Goal: Find specific page/section: Find specific page/section

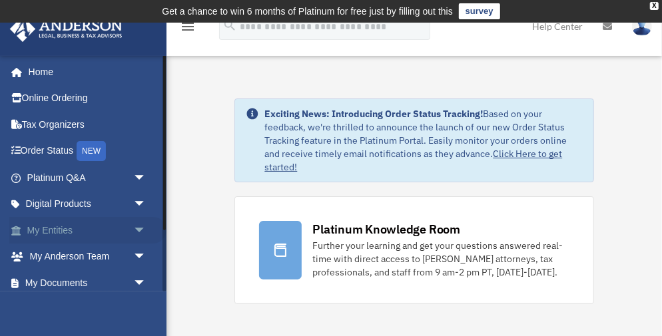
click at [139, 224] on span "arrow_drop_down" at bounding box center [146, 230] width 27 height 27
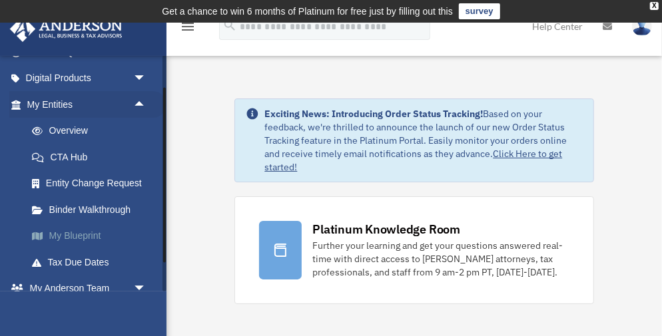
scroll to position [126, 0]
click at [95, 230] on link "My Blueprint" at bounding box center [93, 235] width 148 height 27
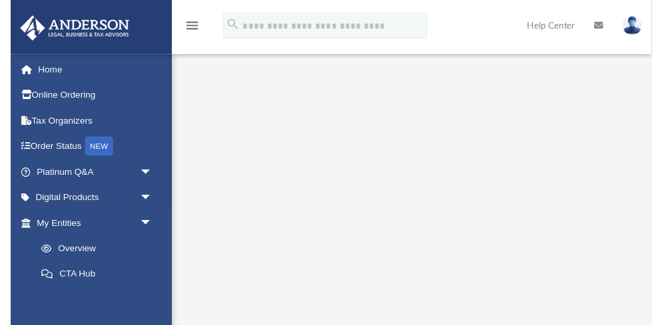
scroll to position [170, 0]
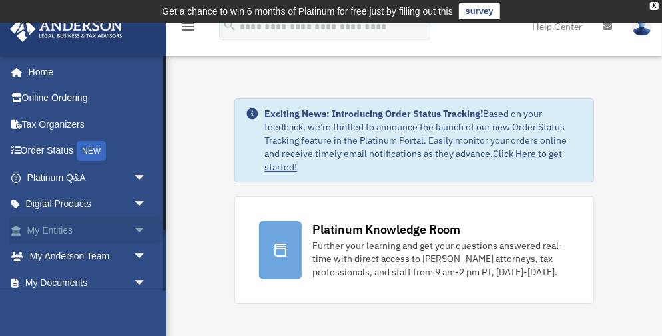
click at [139, 228] on span "arrow_drop_down" at bounding box center [146, 230] width 27 height 27
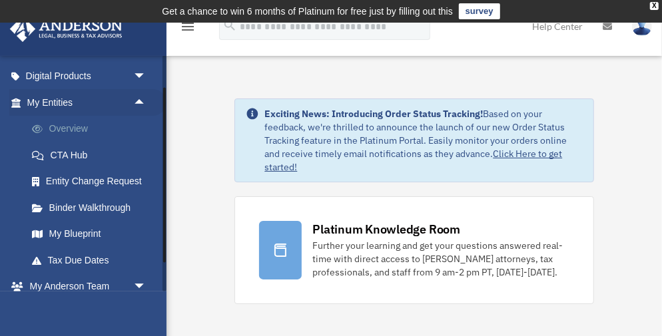
scroll to position [128, 0]
click at [95, 232] on link "My Blueprint" at bounding box center [93, 233] width 148 height 27
